Goal: Task Accomplishment & Management: Complete application form

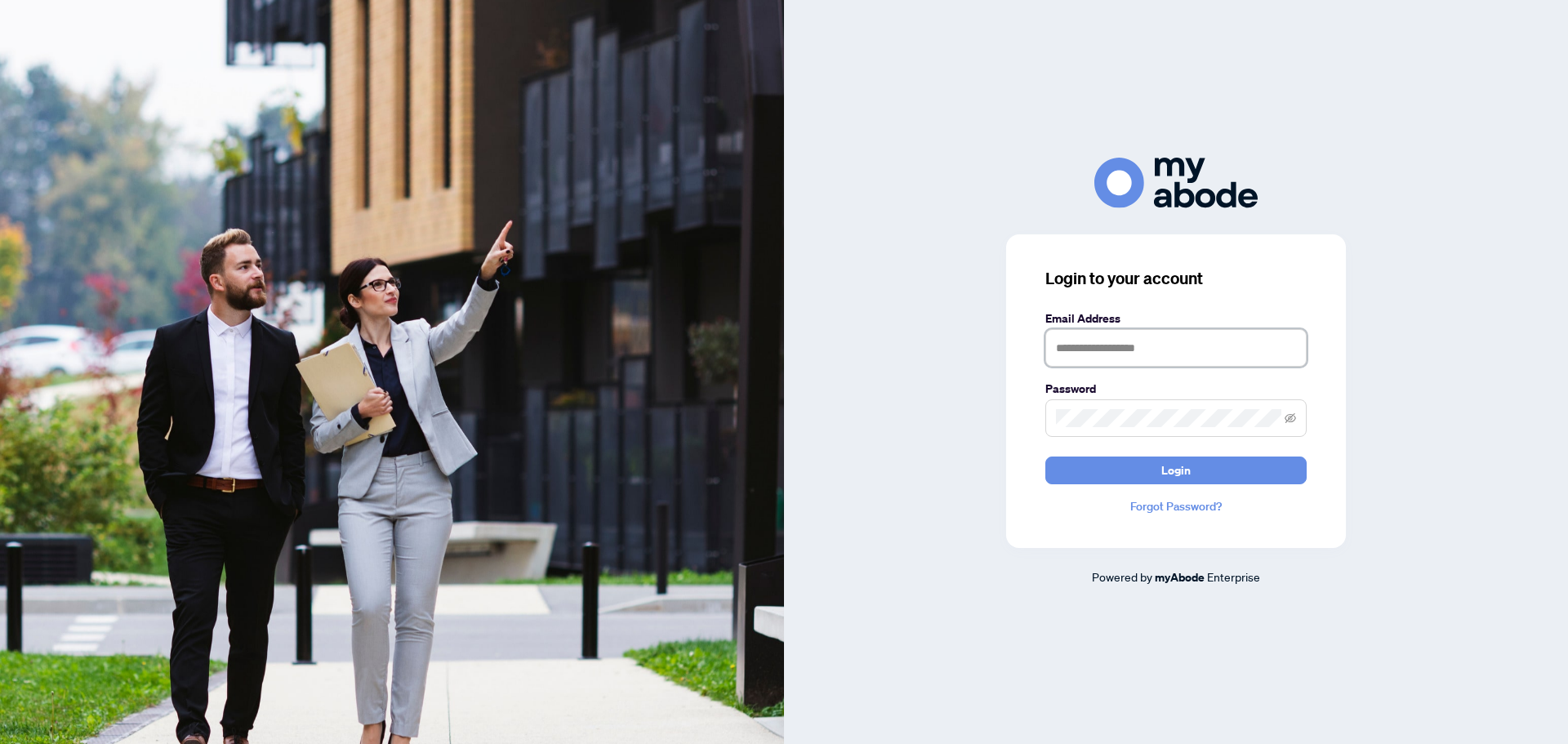
click at [1105, 344] on input "text" at bounding box center [1176, 348] width 262 height 37
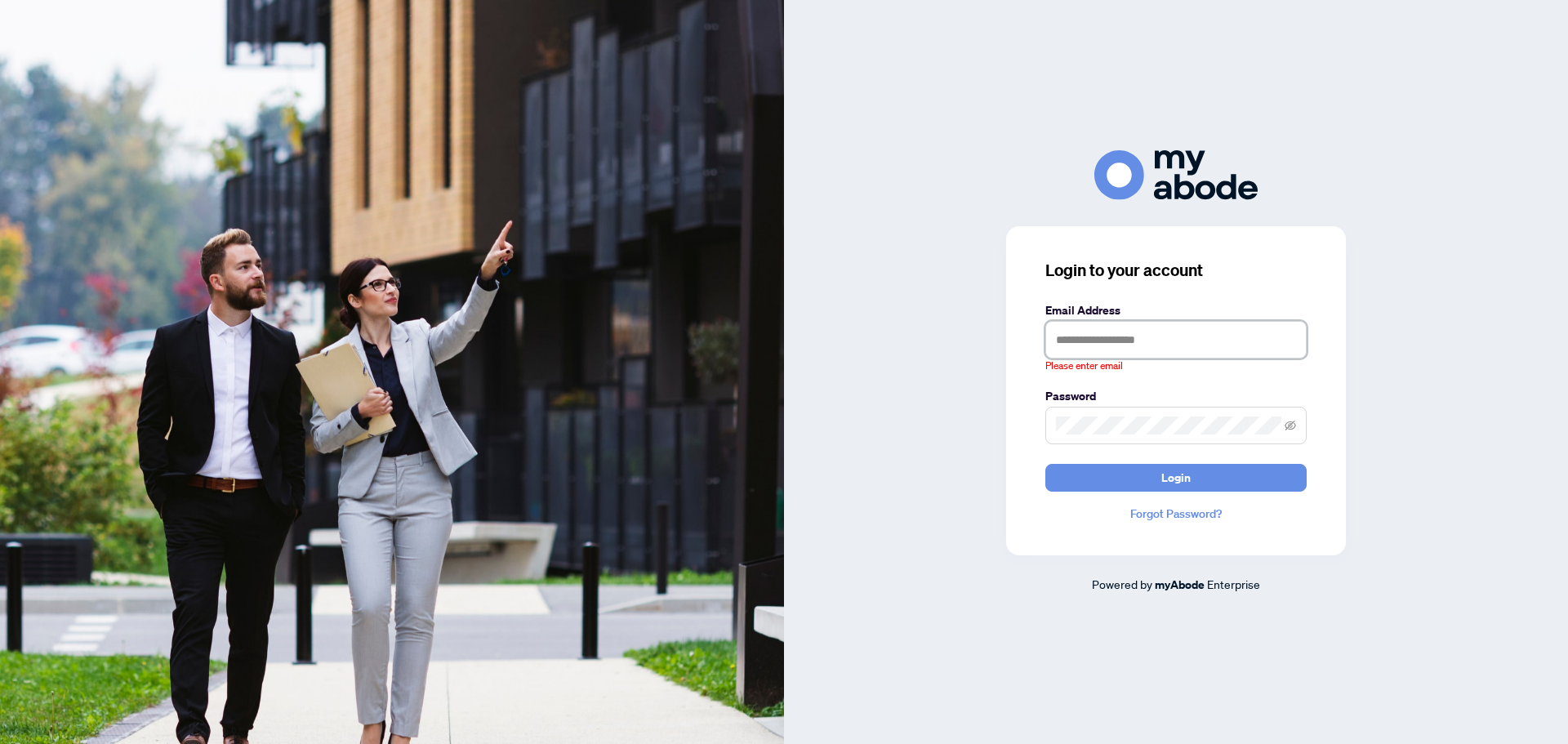
type input "**********"
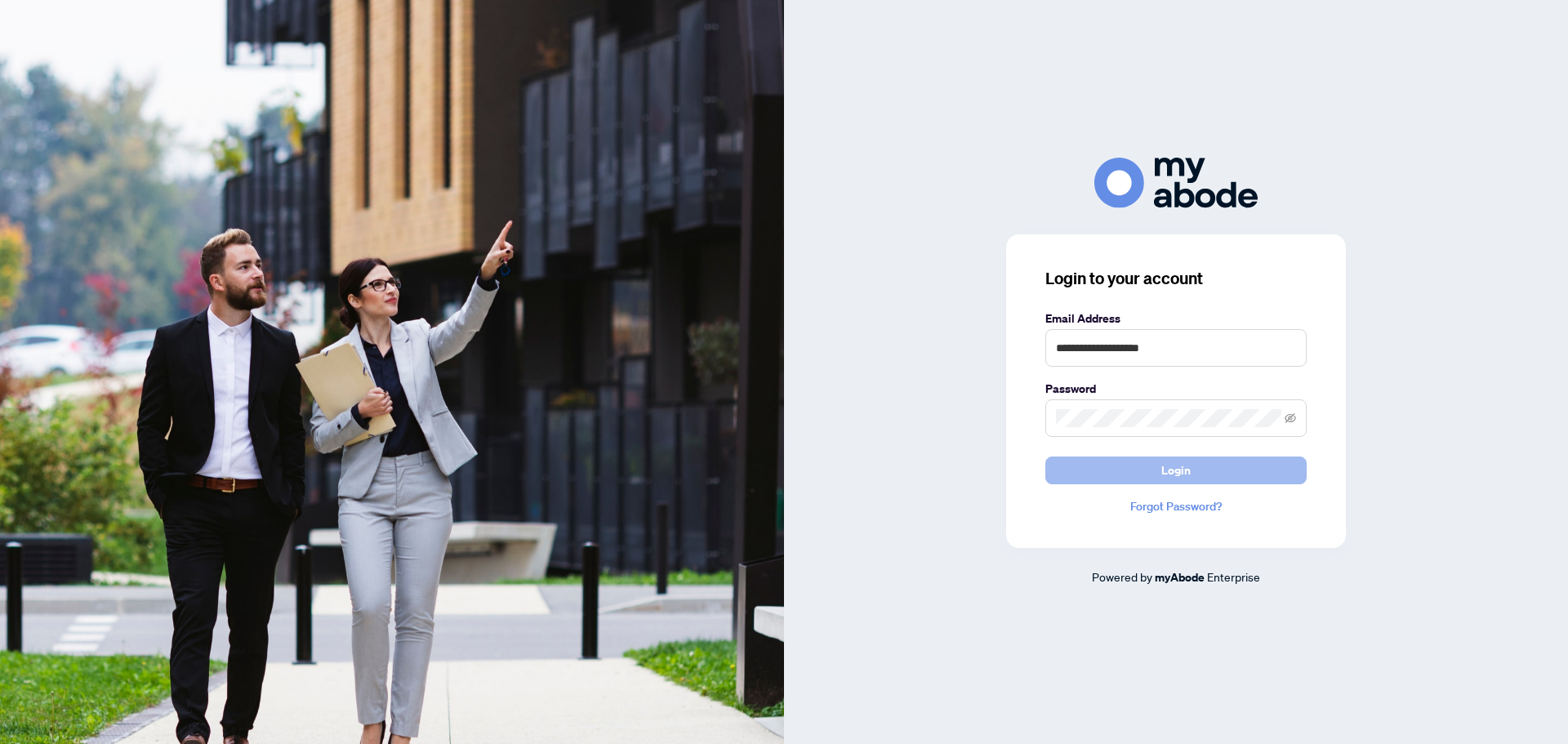
click at [1168, 470] on span "Login" at bounding box center [1176, 470] width 30 height 26
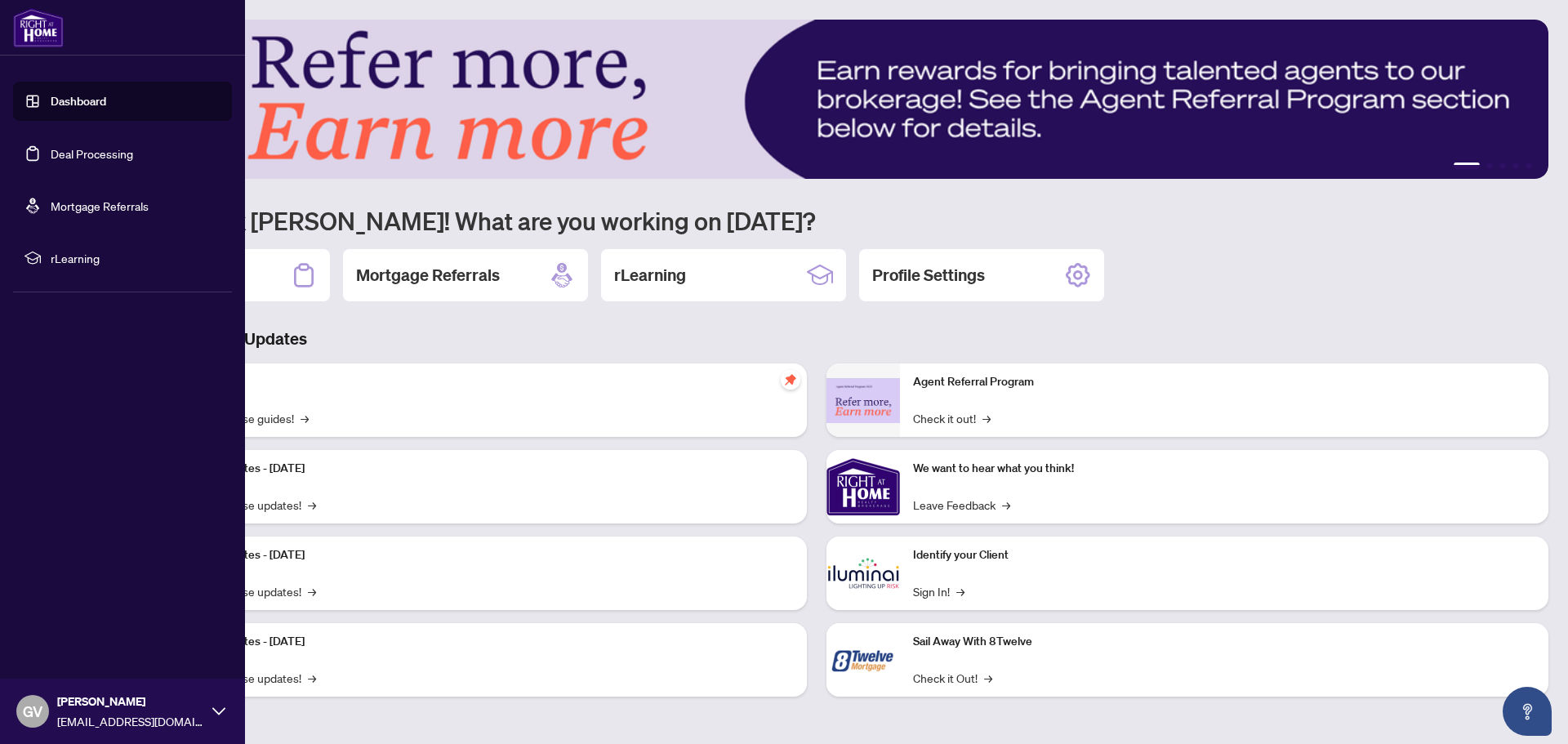
click at [71, 155] on link "Deal Processing" at bounding box center [92, 153] width 82 height 14
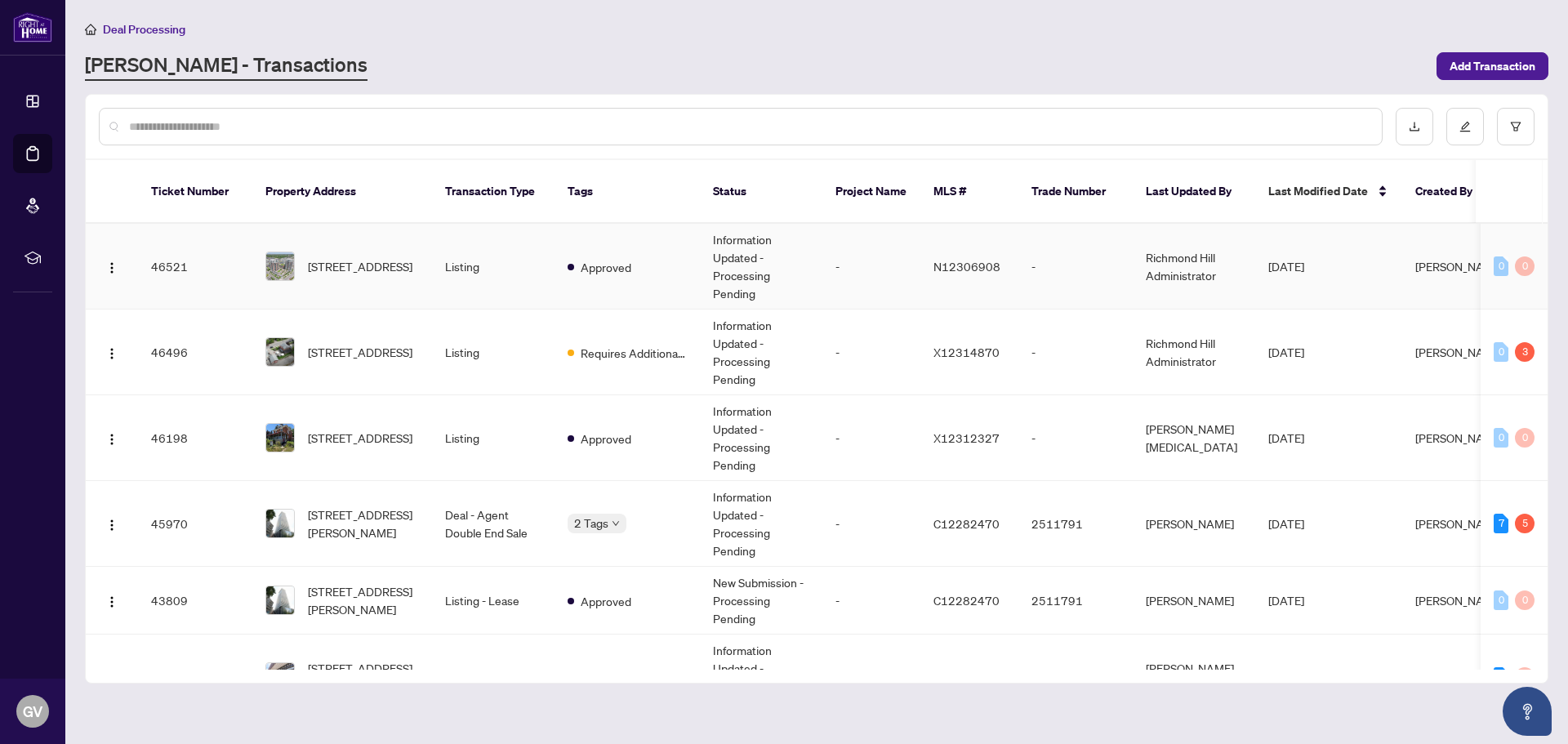
click at [165, 252] on td "46521" at bounding box center [196, 266] width 115 height 86
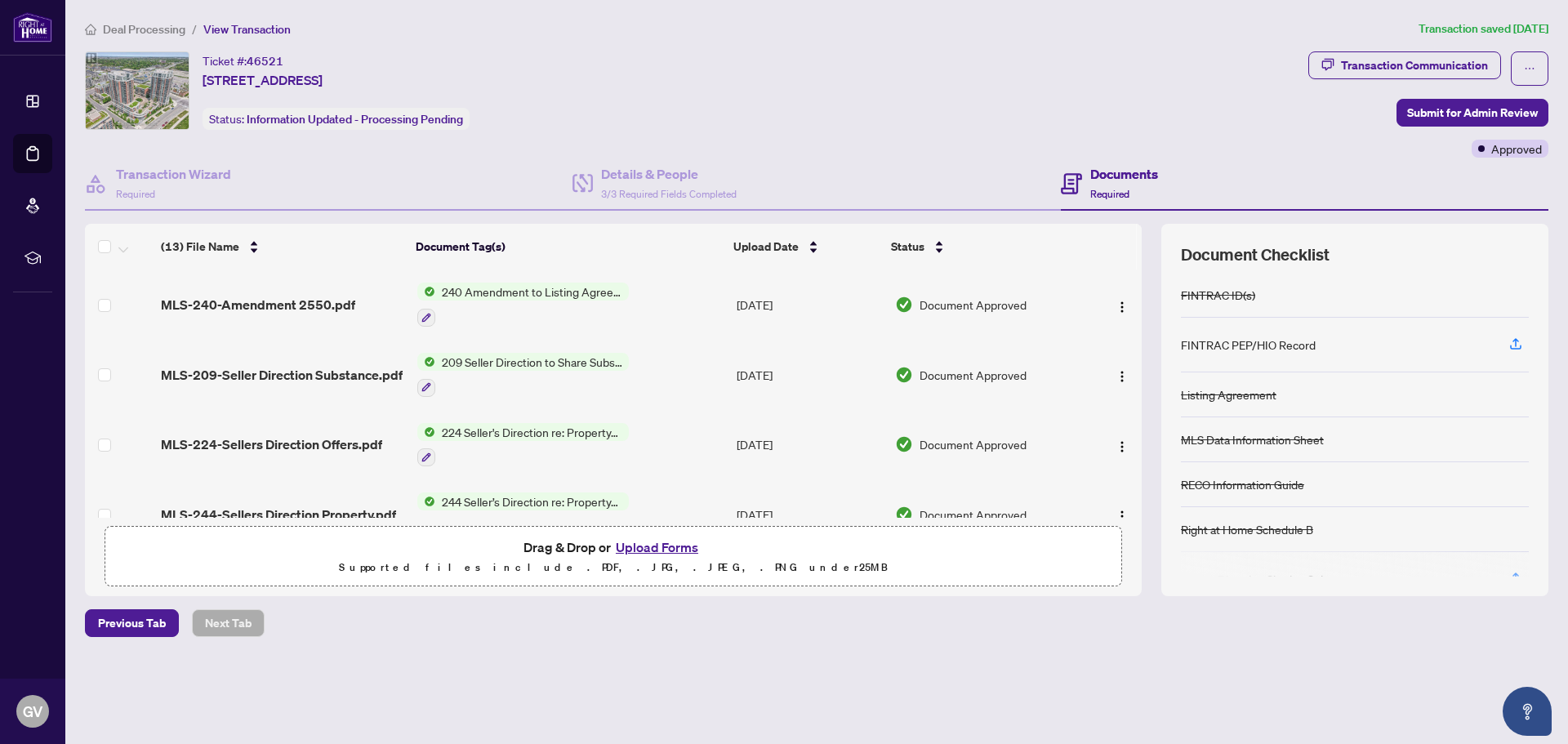
click at [636, 436] on td "224 Seller's Direction re: Property/Offers - Important Information for Seller A…" at bounding box center [570, 445] width 319 height 71
click at [658, 550] on button "Upload Forms" at bounding box center [657, 547] width 93 height 21
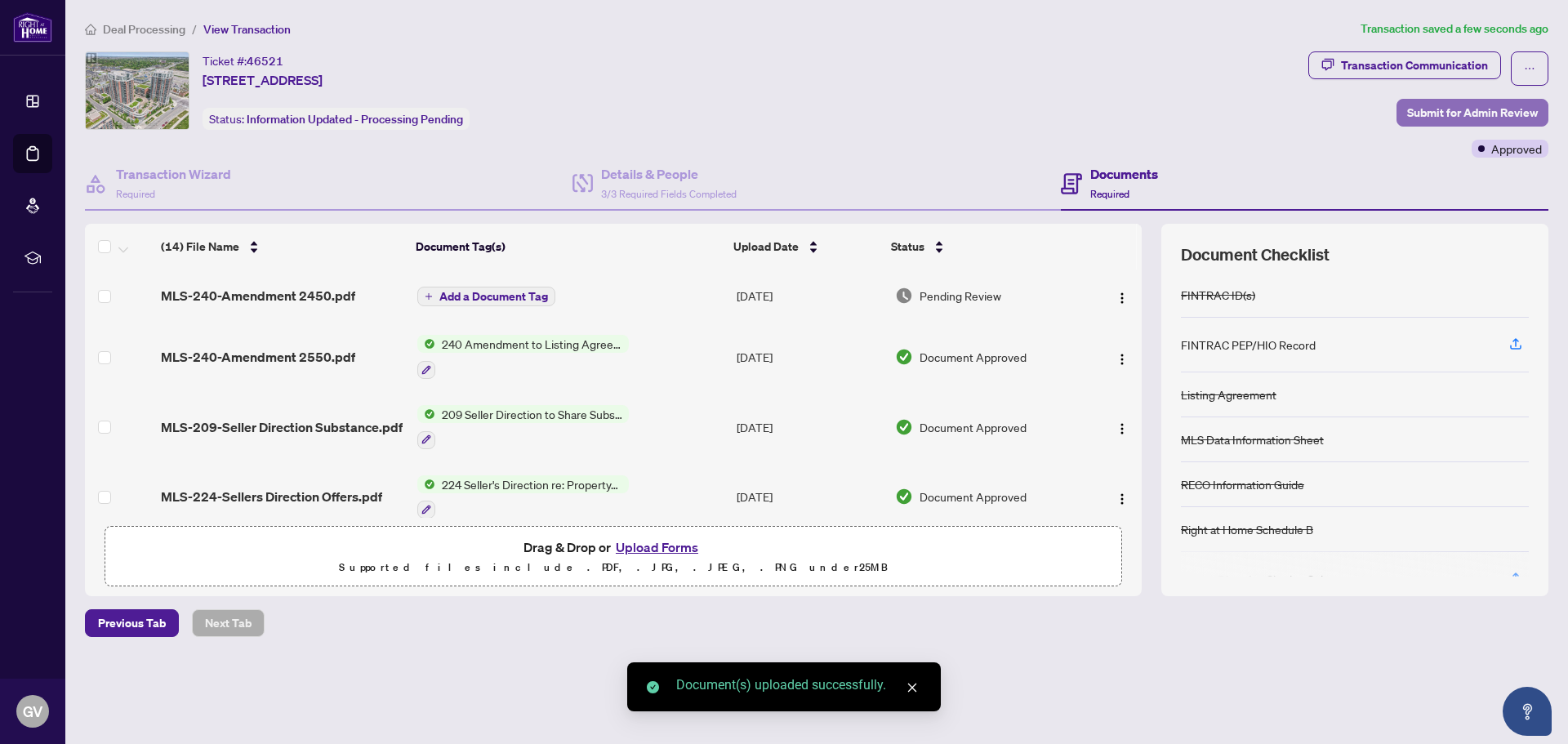
click at [1465, 112] on span "Submit for Admin Review" at bounding box center [1473, 112] width 131 height 26
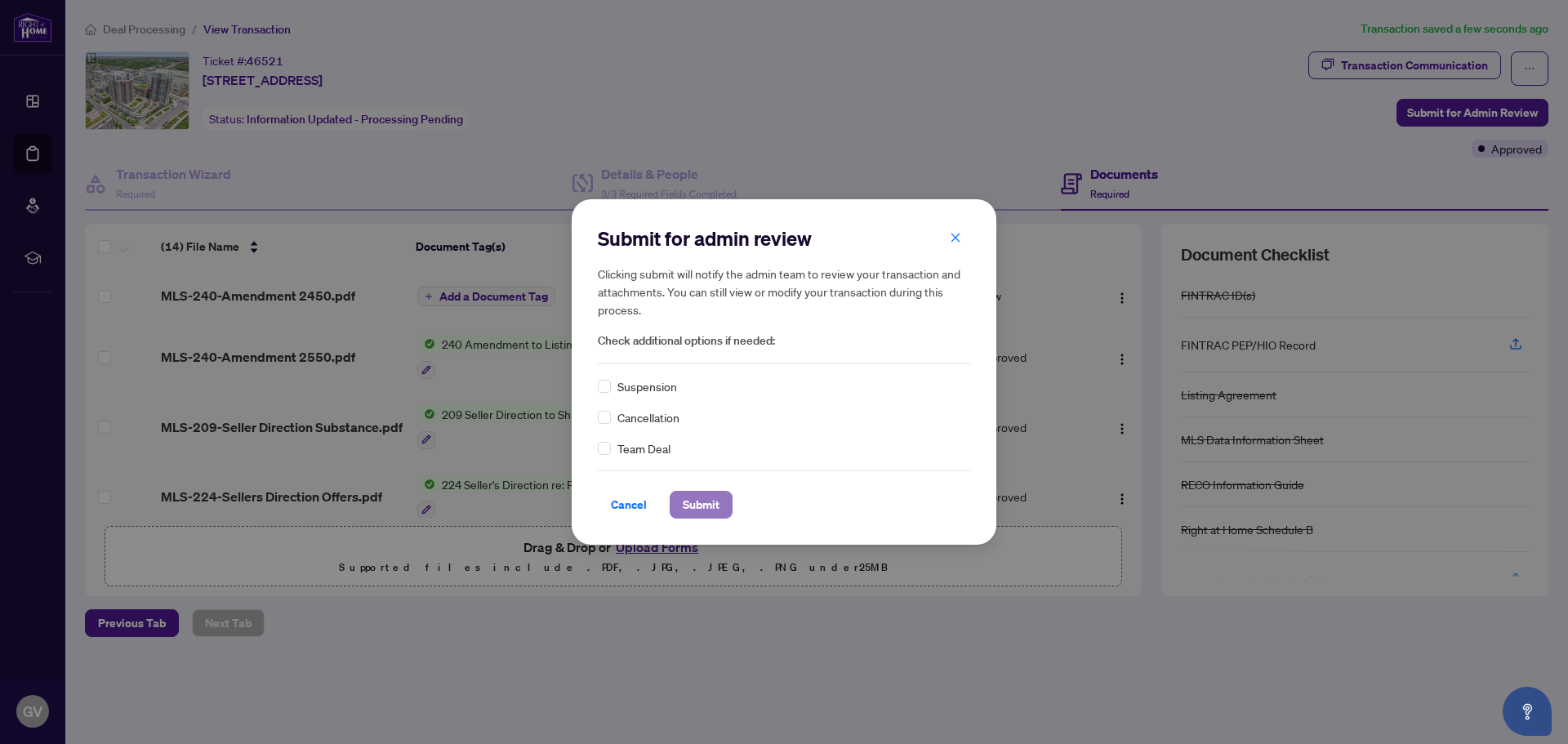
click at [703, 502] on span "Submit" at bounding box center [701, 504] width 36 height 26
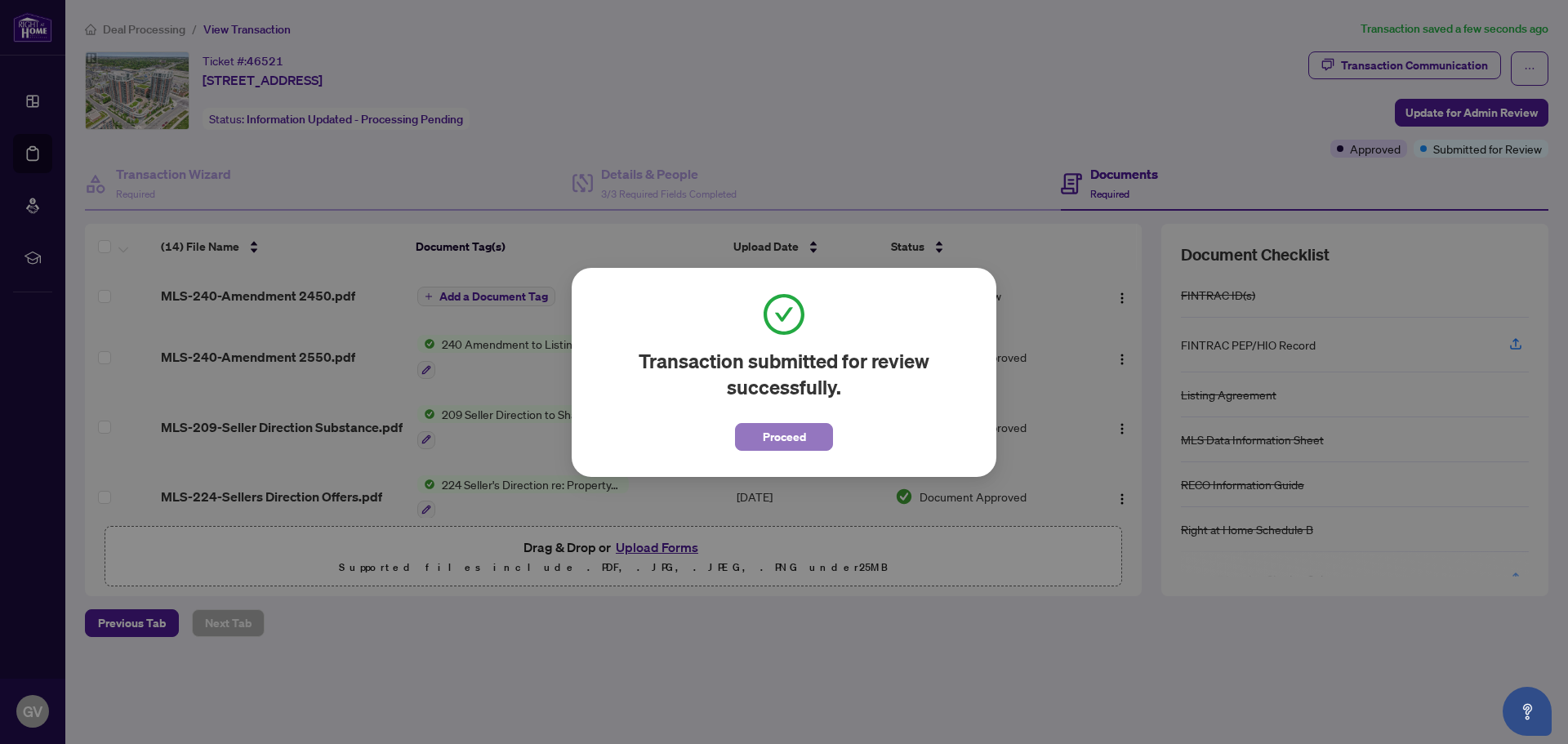
click at [773, 436] on span "Proceed" at bounding box center [784, 436] width 43 height 26
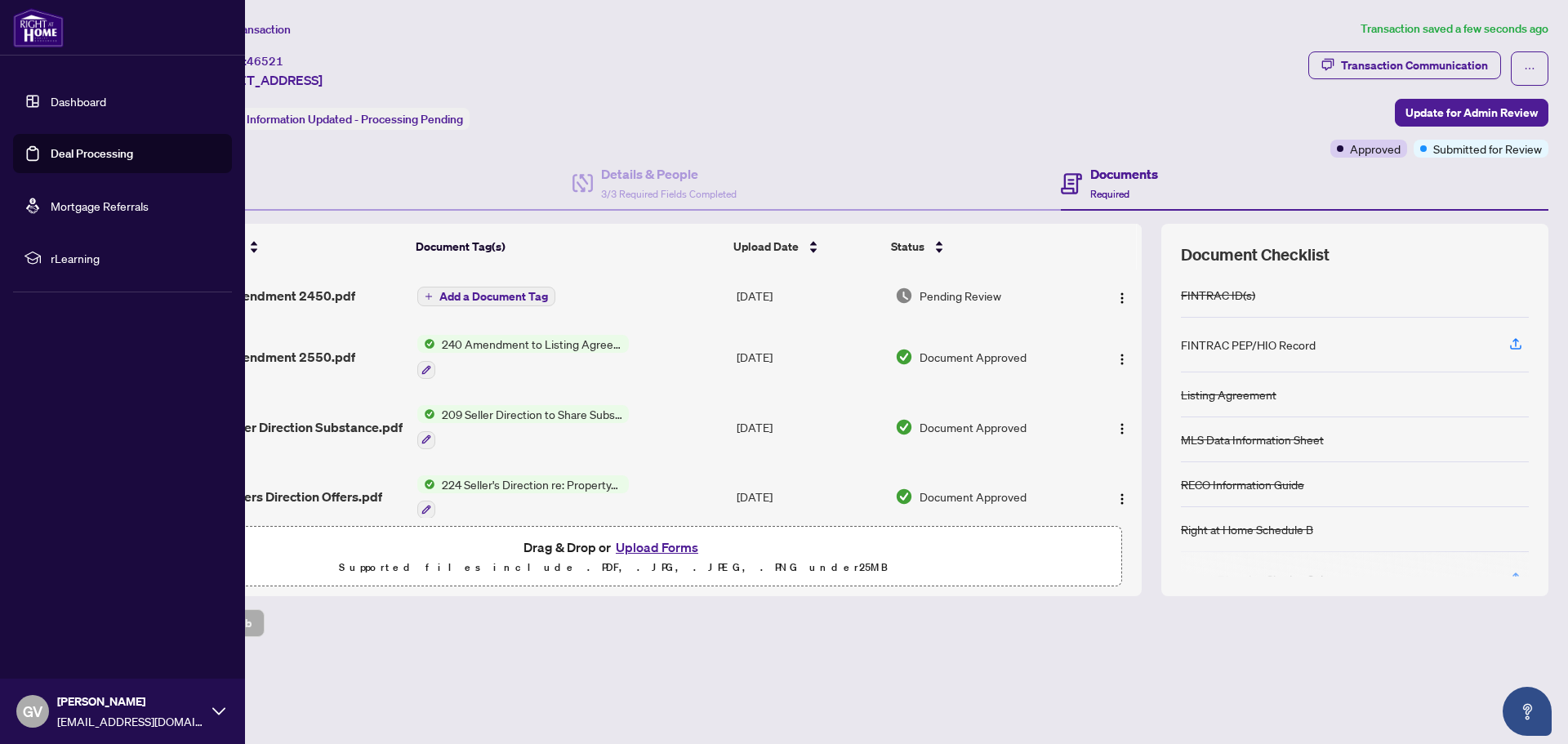
click at [75, 153] on link "Deal Processing" at bounding box center [92, 153] width 82 height 14
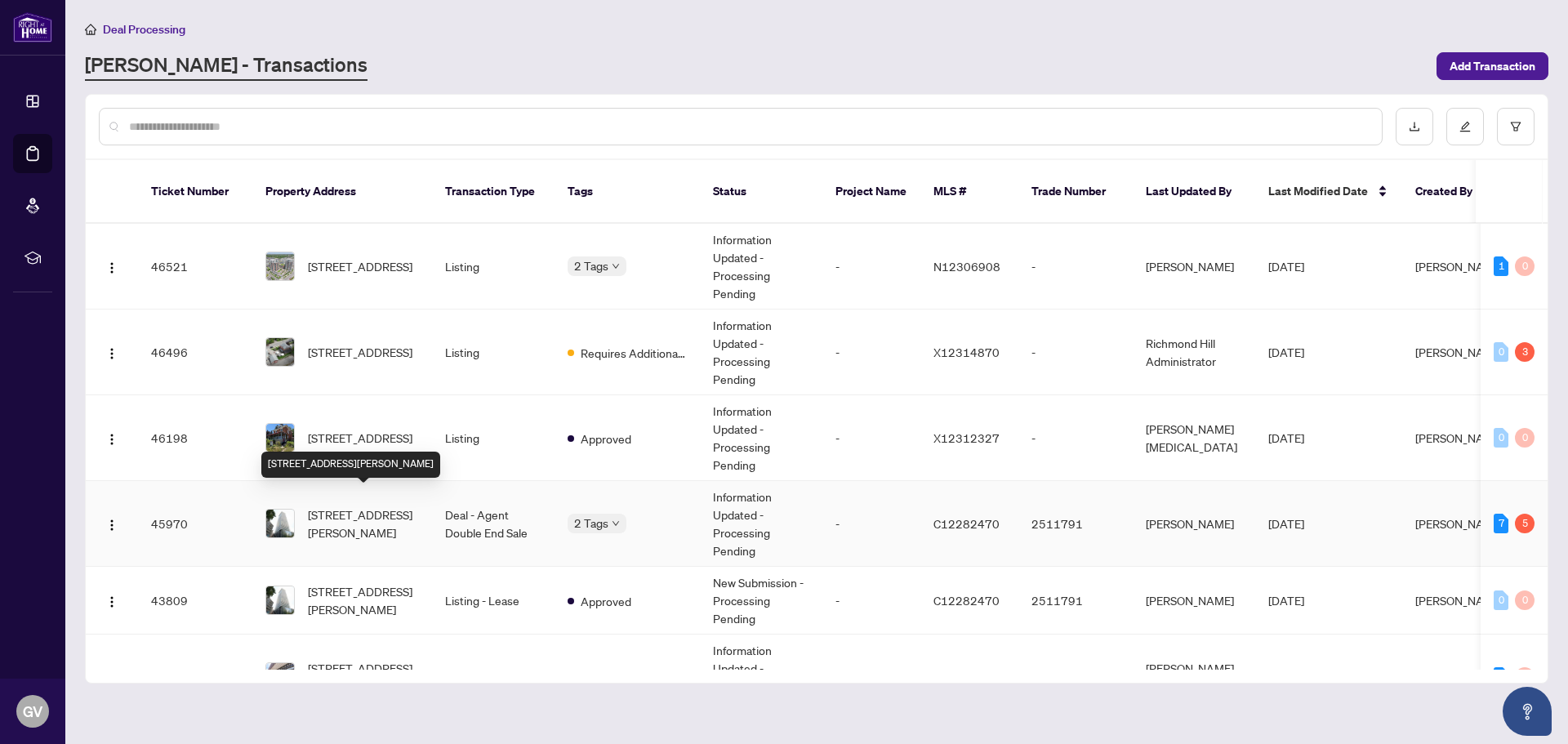
click at [359, 506] on span "4001-42 Charles St, Toronto, Ontario M4Y 0B8, Canada" at bounding box center [363, 523] width 111 height 36
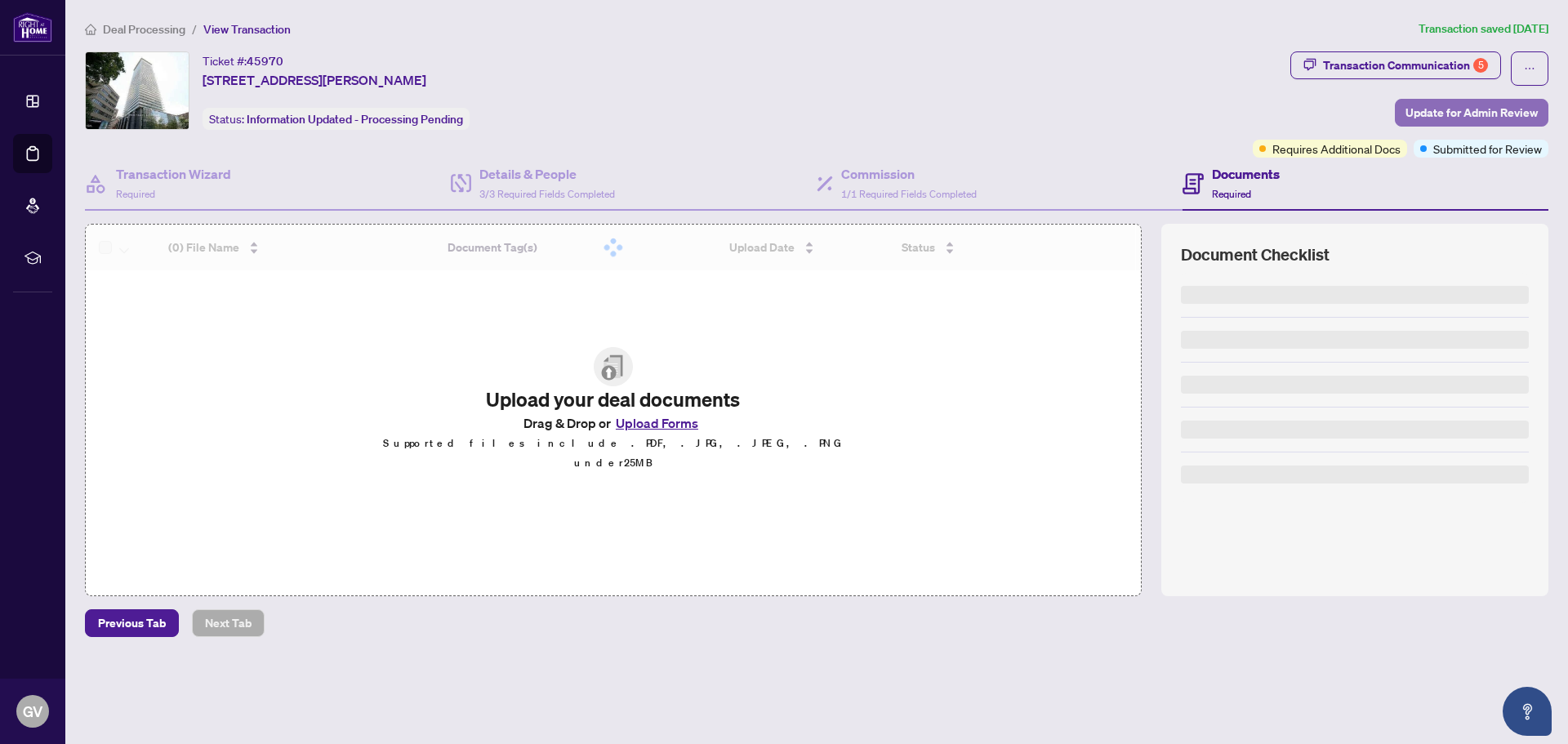
click at [1444, 116] on span "Update for Admin Review" at bounding box center [1472, 112] width 133 height 26
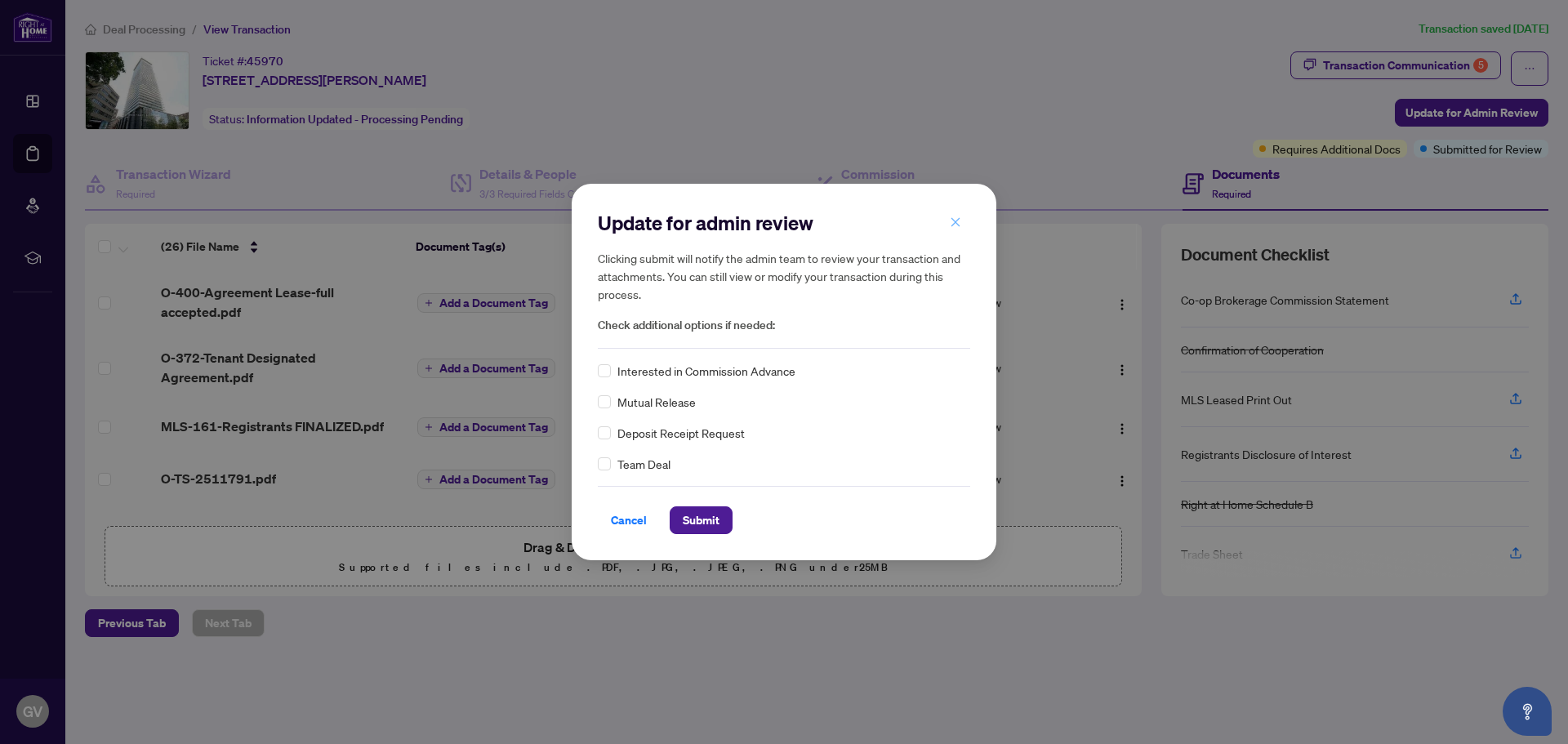
click at [956, 224] on icon "close" at bounding box center [956, 223] width 11 height 11
